Goal: Find specific page/section: Find specific page/section

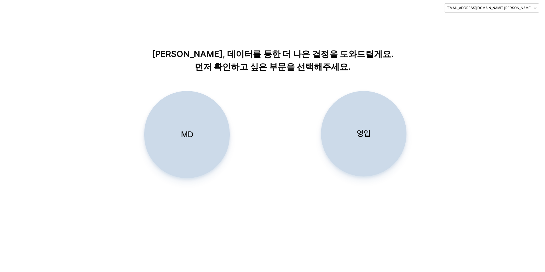
click at [523, 165] on div "MD 영업" at bounding box center [272, 143] width 532 height 105
click at [167, 119] on div "MD" at bounding box center [187, 134] width 80 height 87
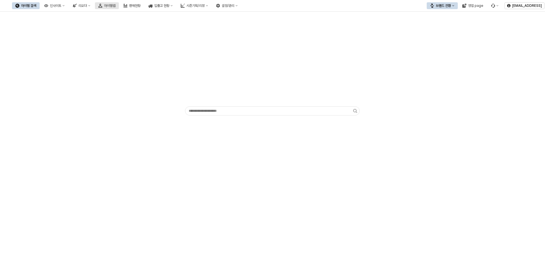
click at [115, 4] on div "아이템맵" at bounding box center [109, 6] width 11 height 4
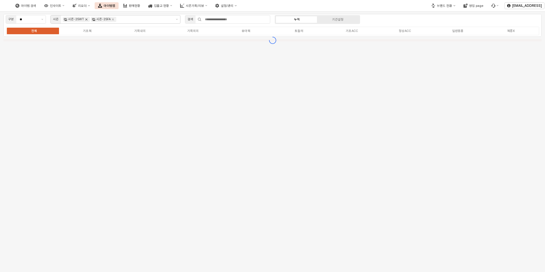
click at [87, 20] on icon "Remove 시즌-25WT" at bounding box center [86, 19] width 5 height 5
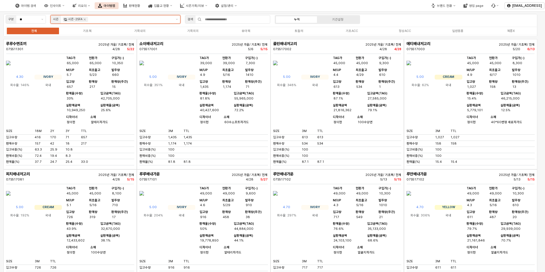
click at [87, 20] on div "시즌-25FA" at bounding box center [75, 19] width 25 height 5
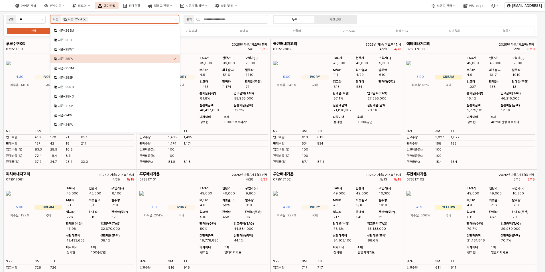
click at [83, 18] on icon "Remove 시즌-25FA" at bounding box center [84, 19] width 5 height 5
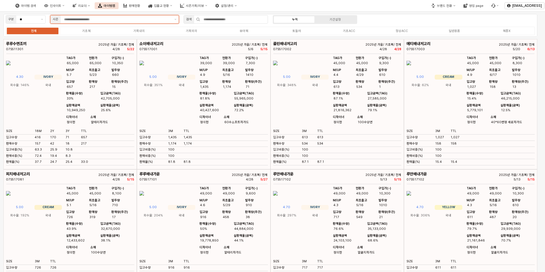
click at [87, 18] on input "App Frame" at bounding box center [117, 19] width 107 height 5
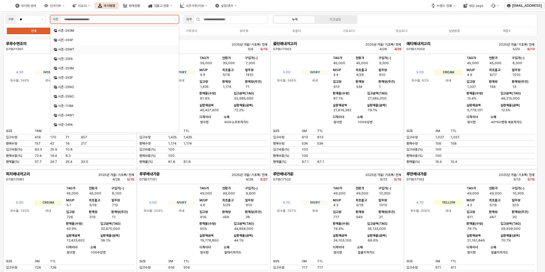
click at [79, 48] on div "시즌-25WT" at bounding box center [115, 49] width 114 height 4
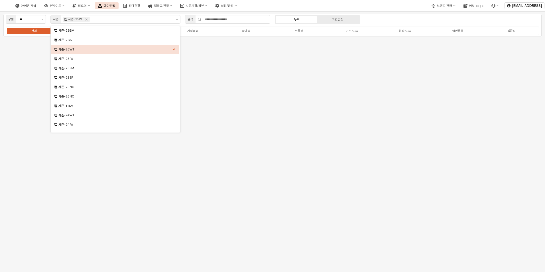
click at [388, 20] on div "구분 ** 시즌 시즌-25WT 검색 누적 기간설정 전체 기초복 기획내의 기획외의 유아복 토들러 기초ACC 정상ACC 일반용품 복종X" at bounding box center [272, 25] width 538 height 23
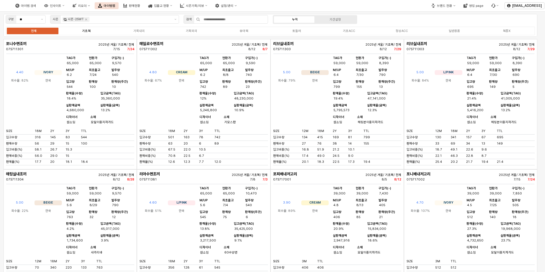
click at [86, 32] on div "기초복" at bounding box center [86, 31] width 9 height 4
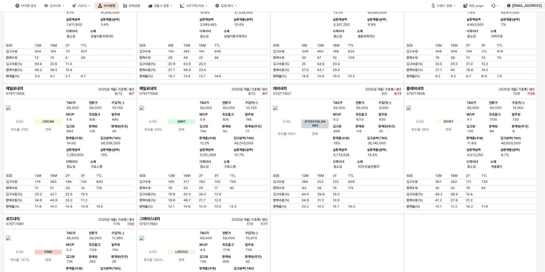
scroll to position [1651, 0]
